Goal: Entertainment & Leisure: Browse casually

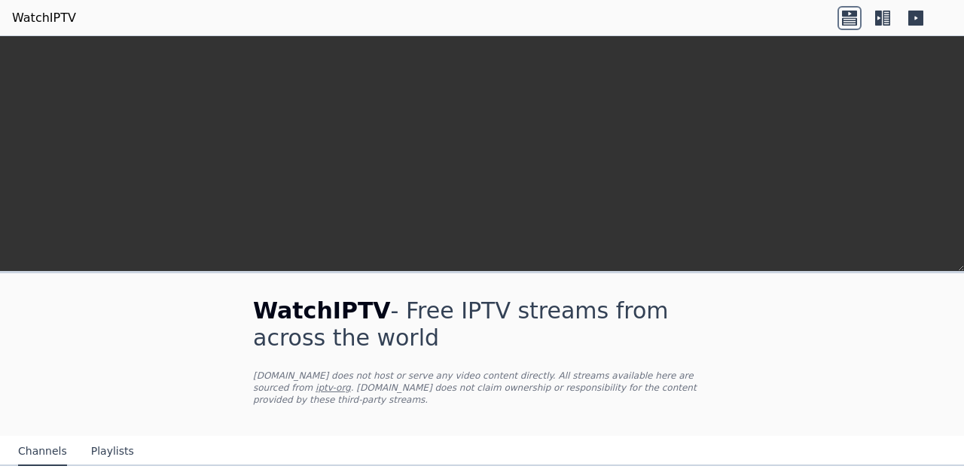
scroll to position [270, 0]
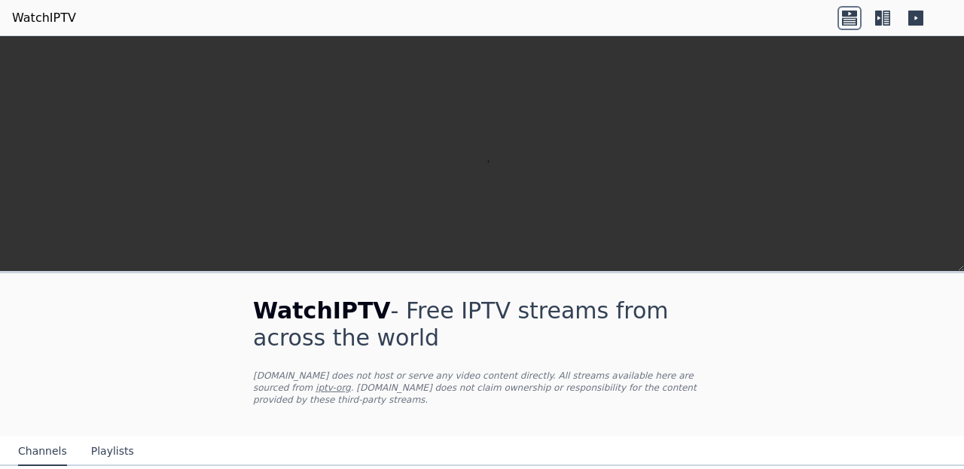
scroll to position [140, 0]
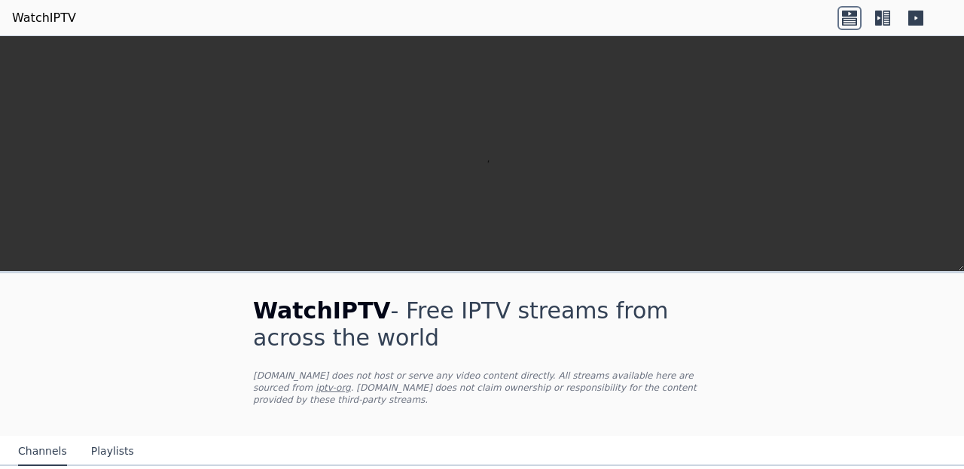
scroll to position [556, 0]
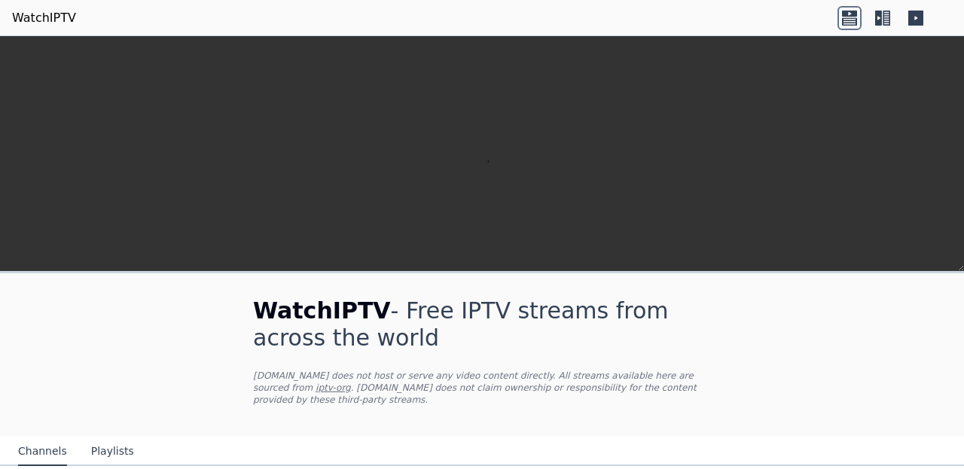
scroll to position [0, 0]
